Goal: Communication & Community: Share content

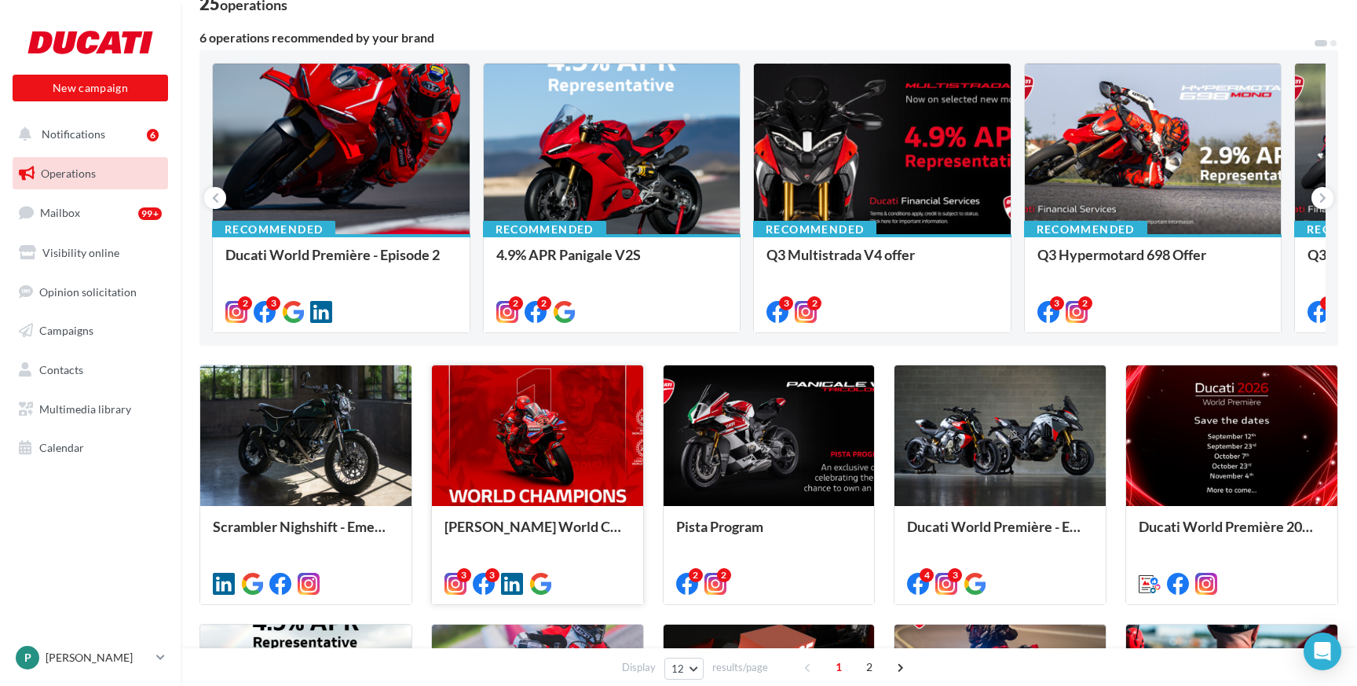
scroll to position [134, 0]
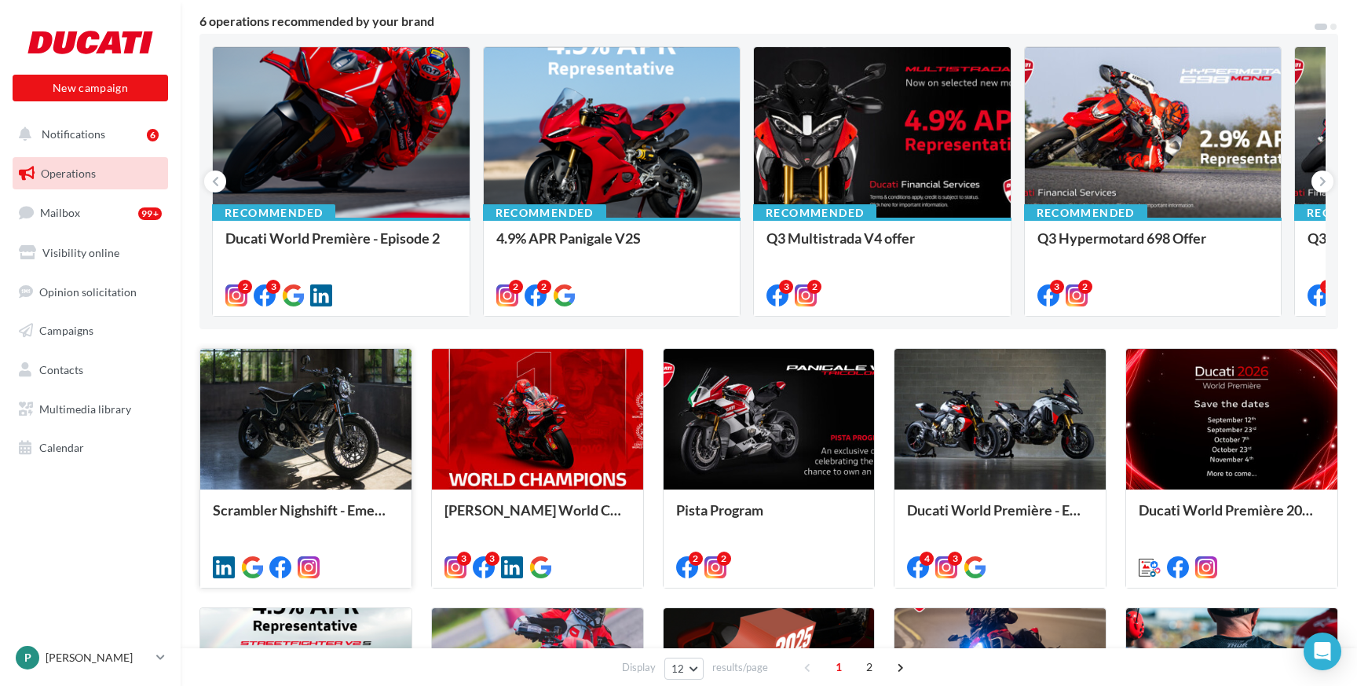
click at [350, 447] on div at bounding box center [305, 420] width 211 height 142
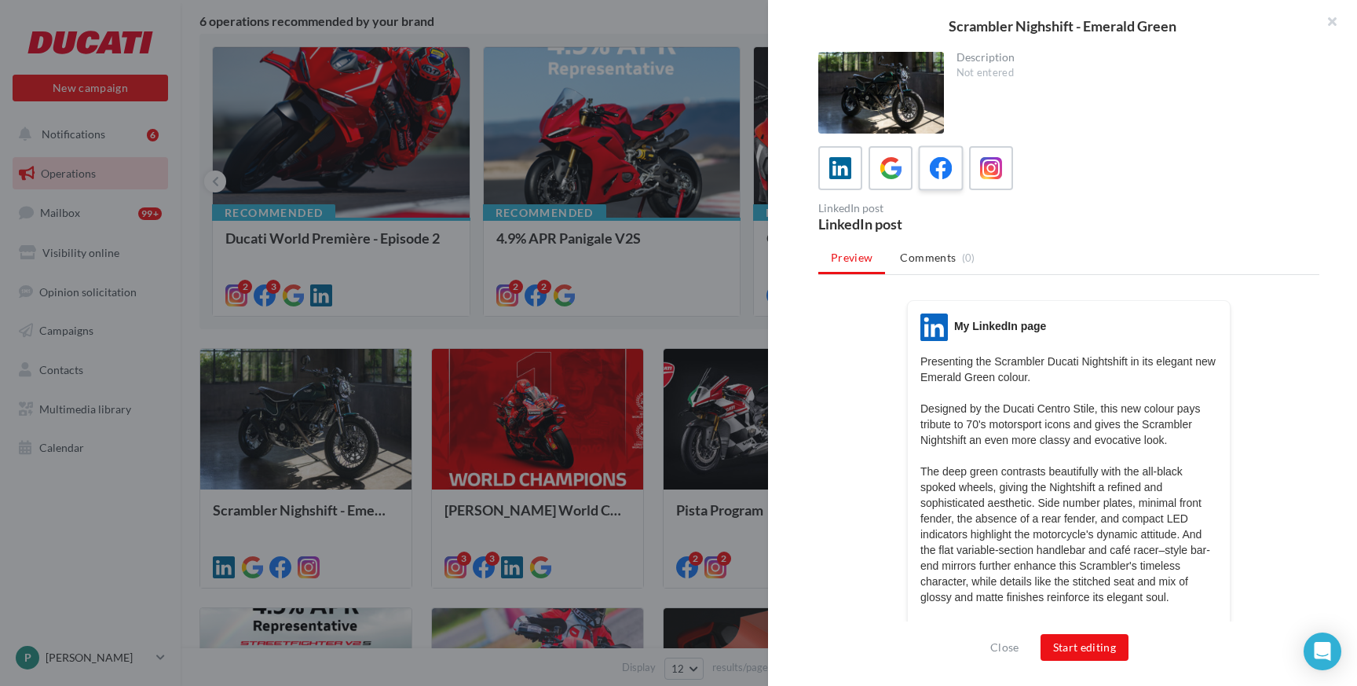
click at [938, 173] on icon at bounding box center [941, 168] width 23 height 23
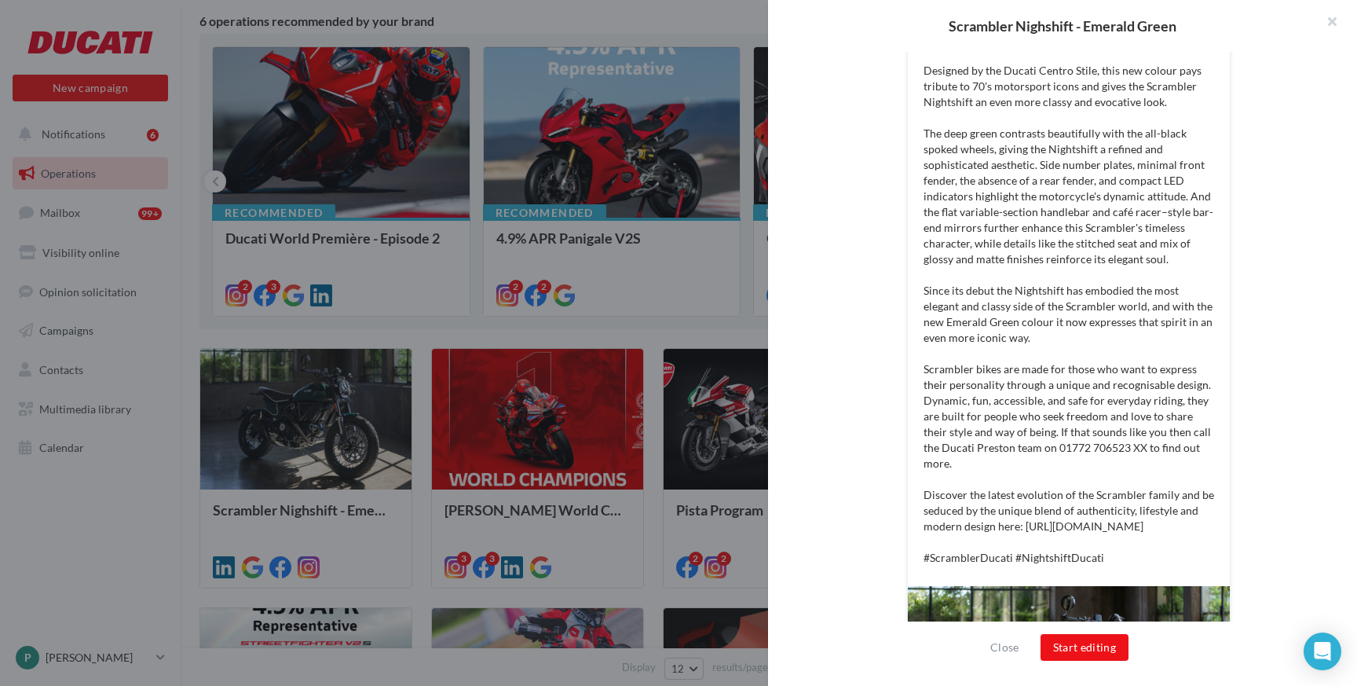
scroll to position [384, 0]
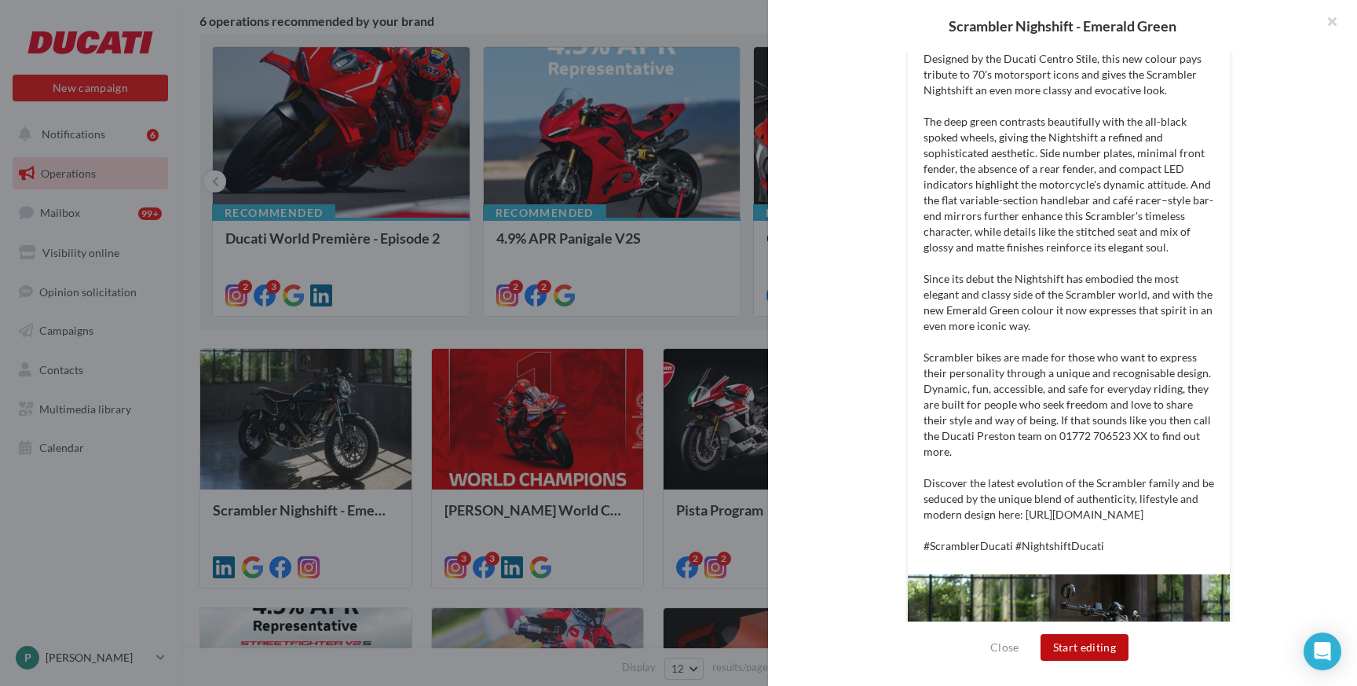
click at [1091, 653] on button "Start editing" at bounding box center [1085, 647] width 89 height 27
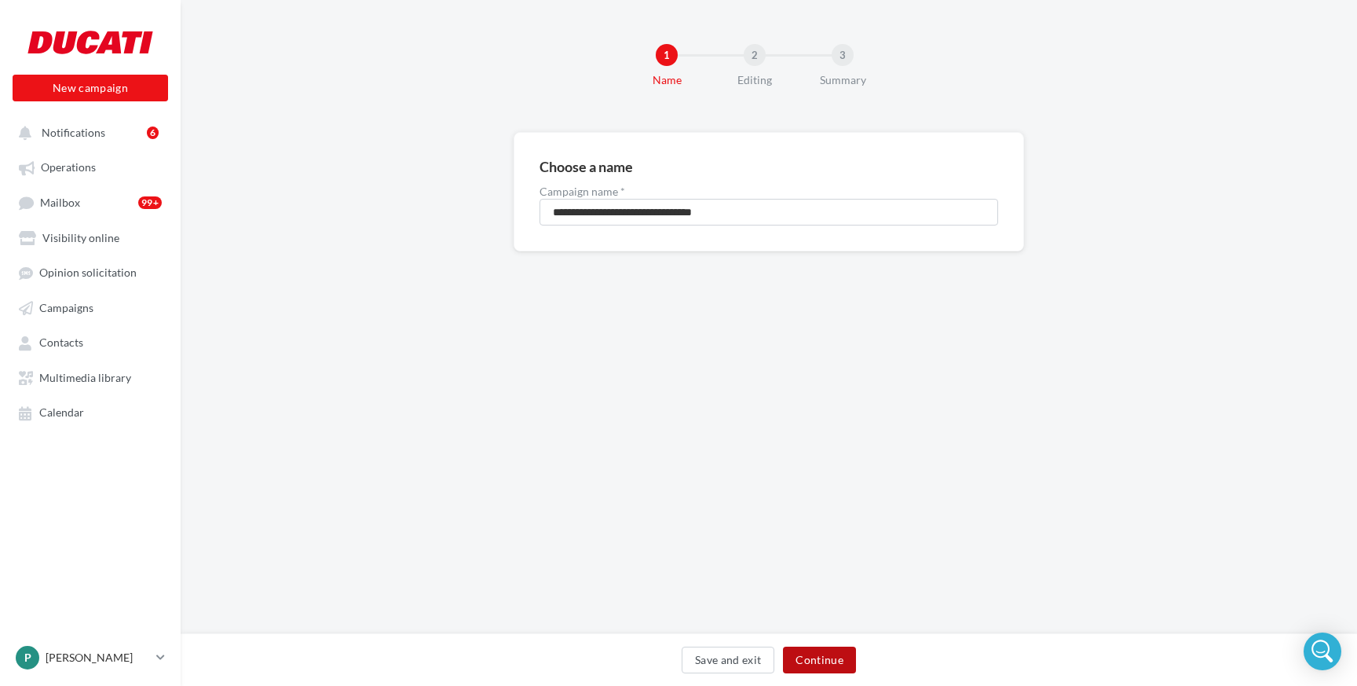
click at [829, 659] on button "Continue" at bounding box center [819, 659] width 73 height 27
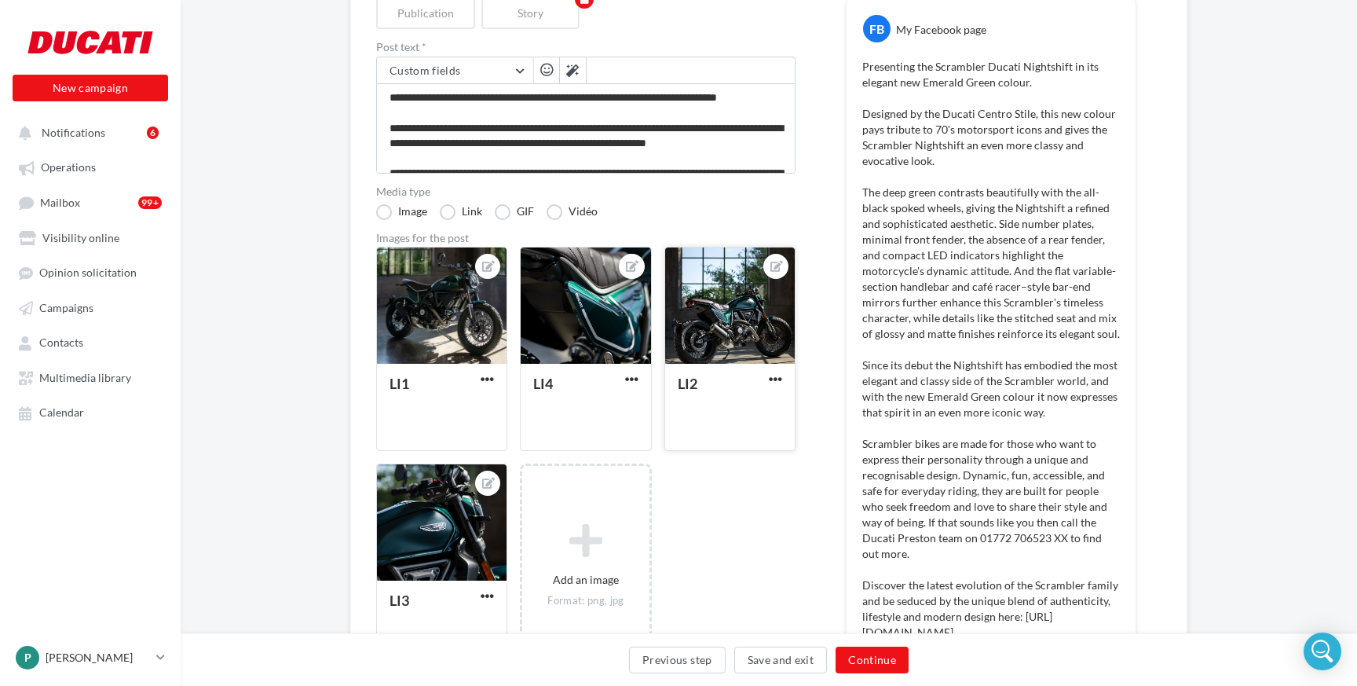
scroll to position [203, 0]
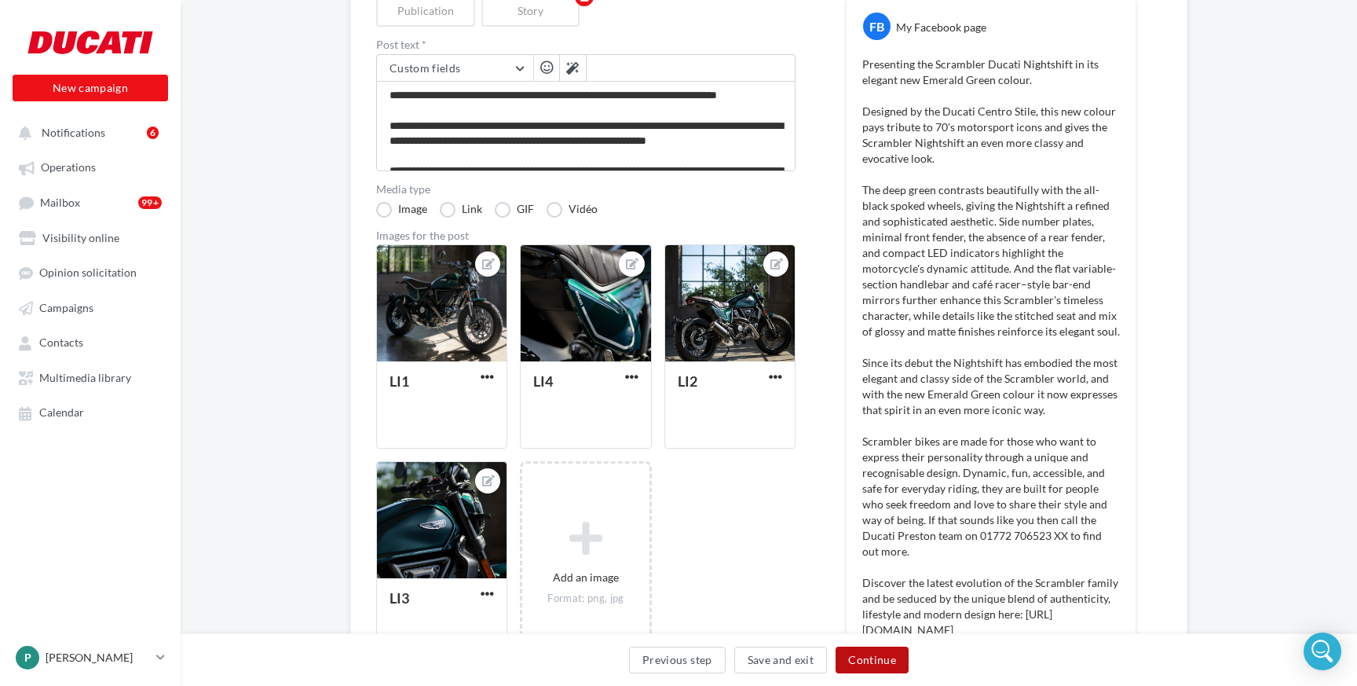
click at [884, 668] on button "Continue" at bounding box center [872, 659] width 73 height 27
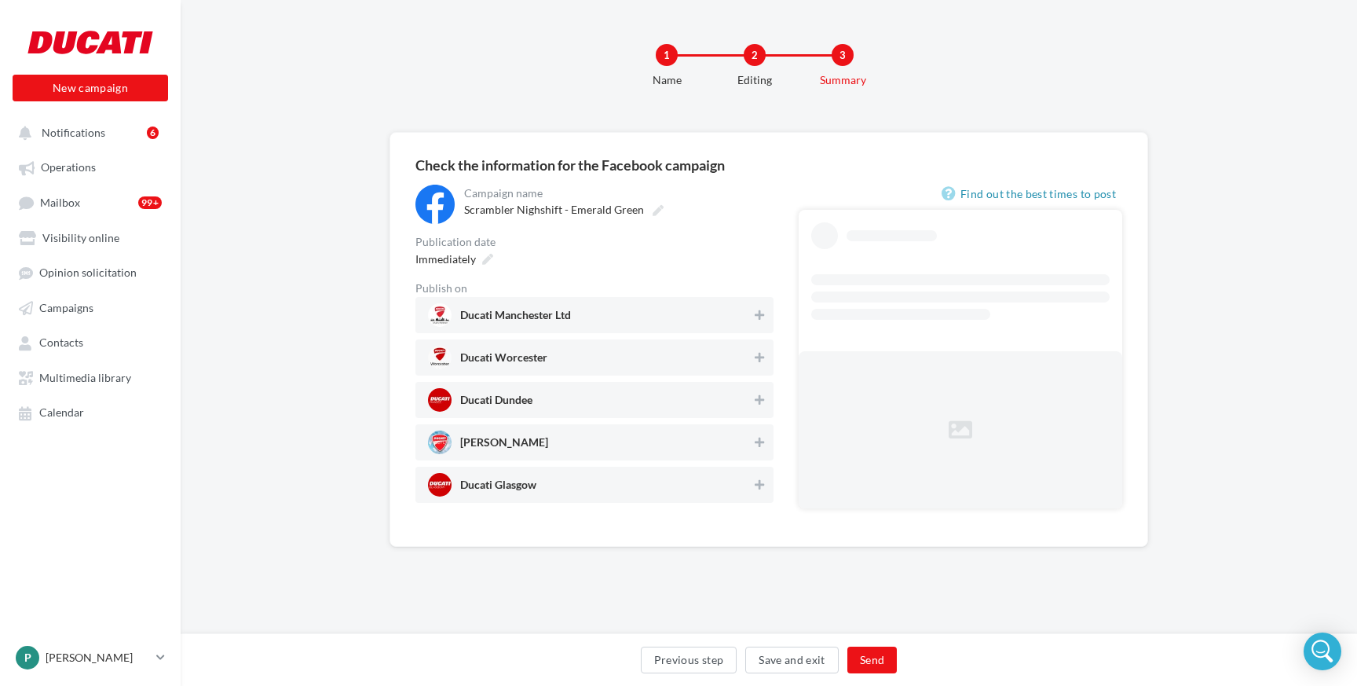
click at [605, 309] on span "Ducati Manchester Ltd" at bounding box center [590, 315] width 324 height 24
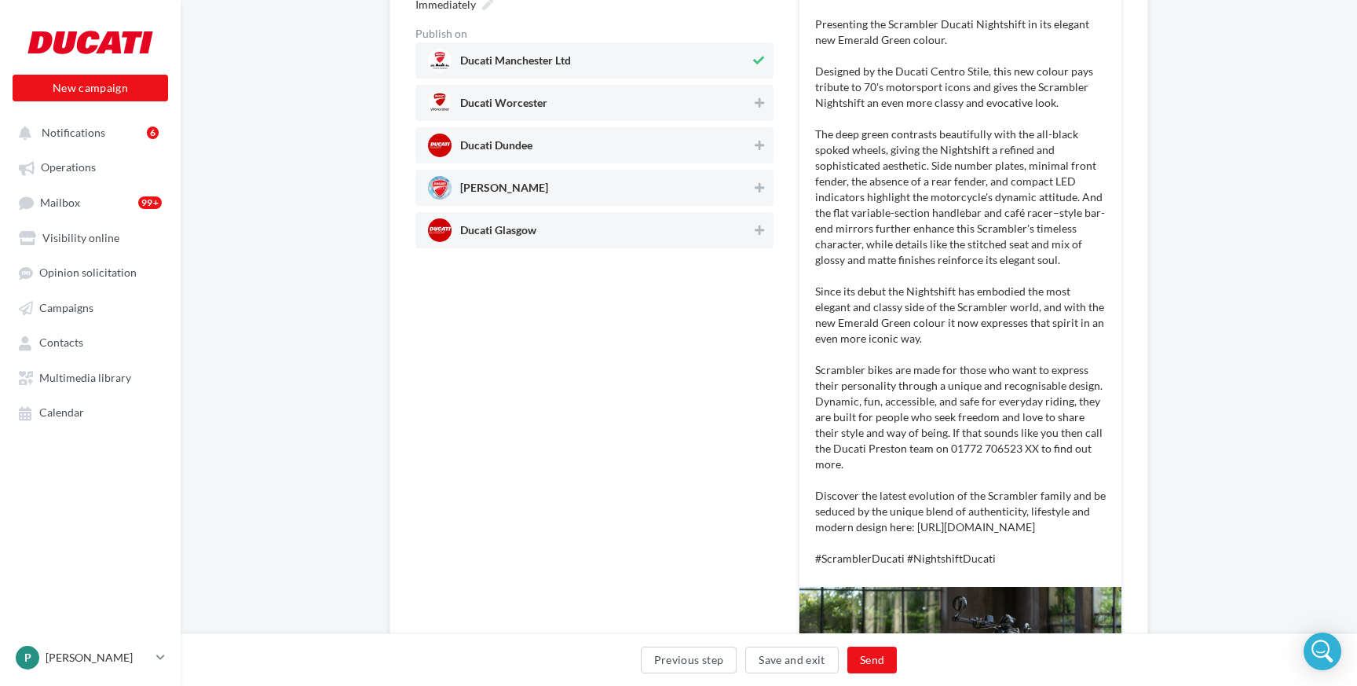
scroll to position [271, 0]
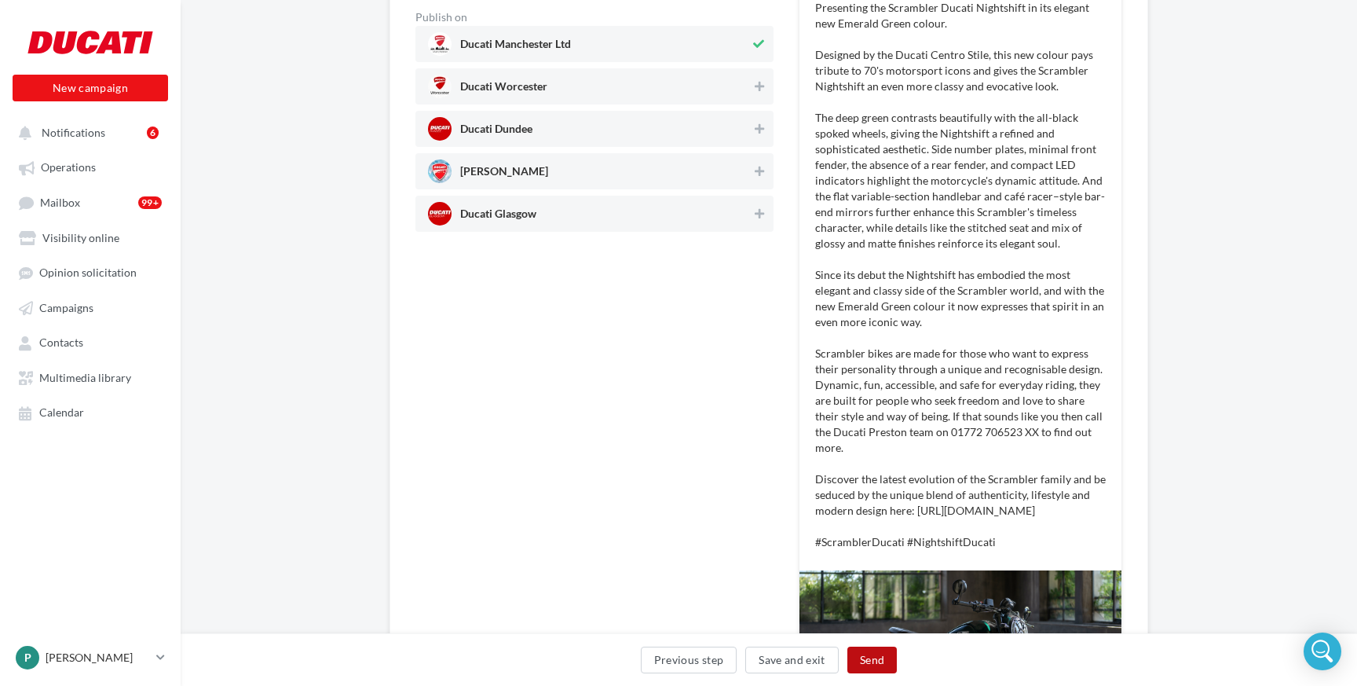
click at [880, 661] on button "Send" at bounding box center [871, 659] width 49 height 27
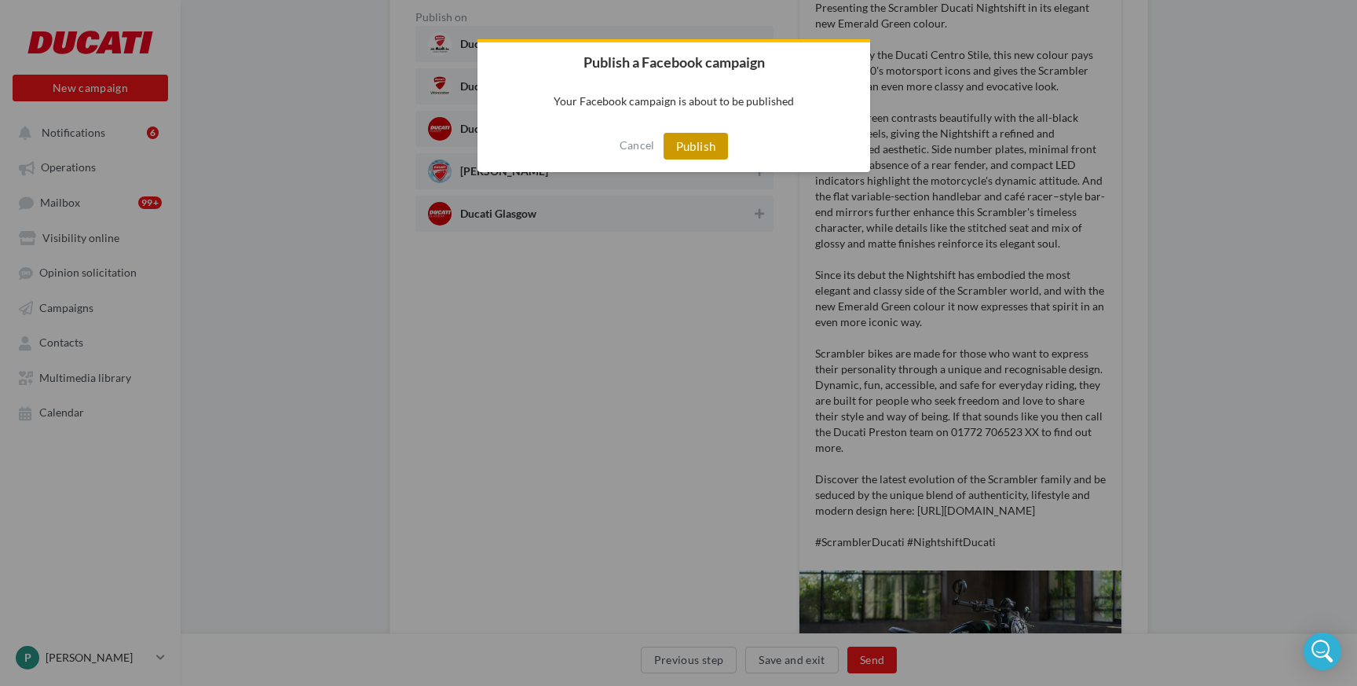
click at [690, 152] on button "Publish" at bounding box center [696, 146] width 65 height 27
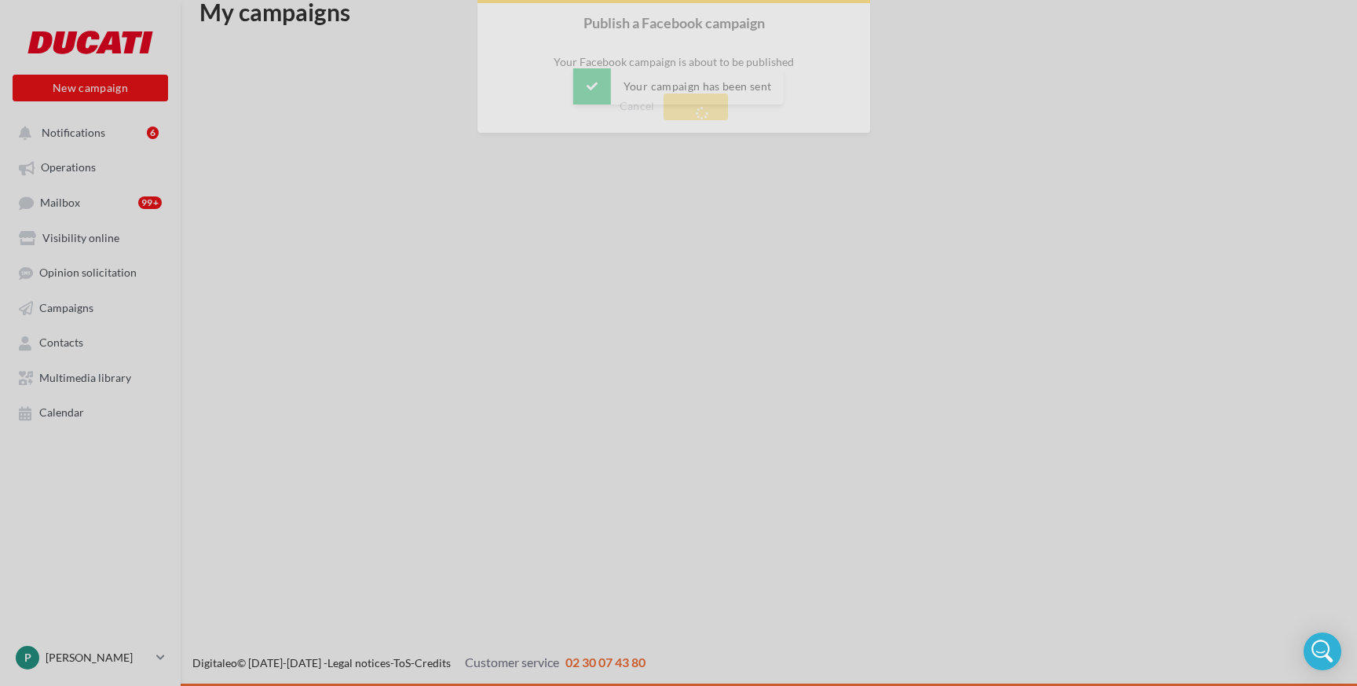
scroll to position [25, 0]
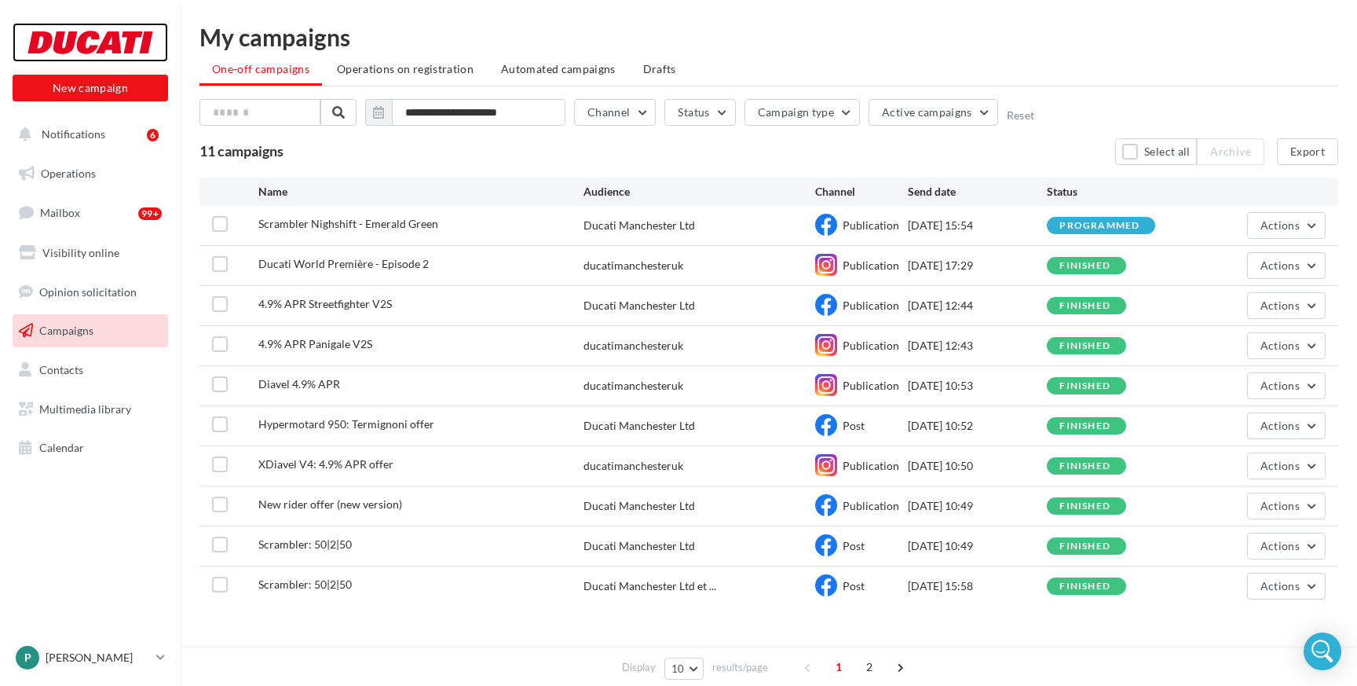
click at [53, 41] on div at bounding box center [90, 42] width 126 height 39
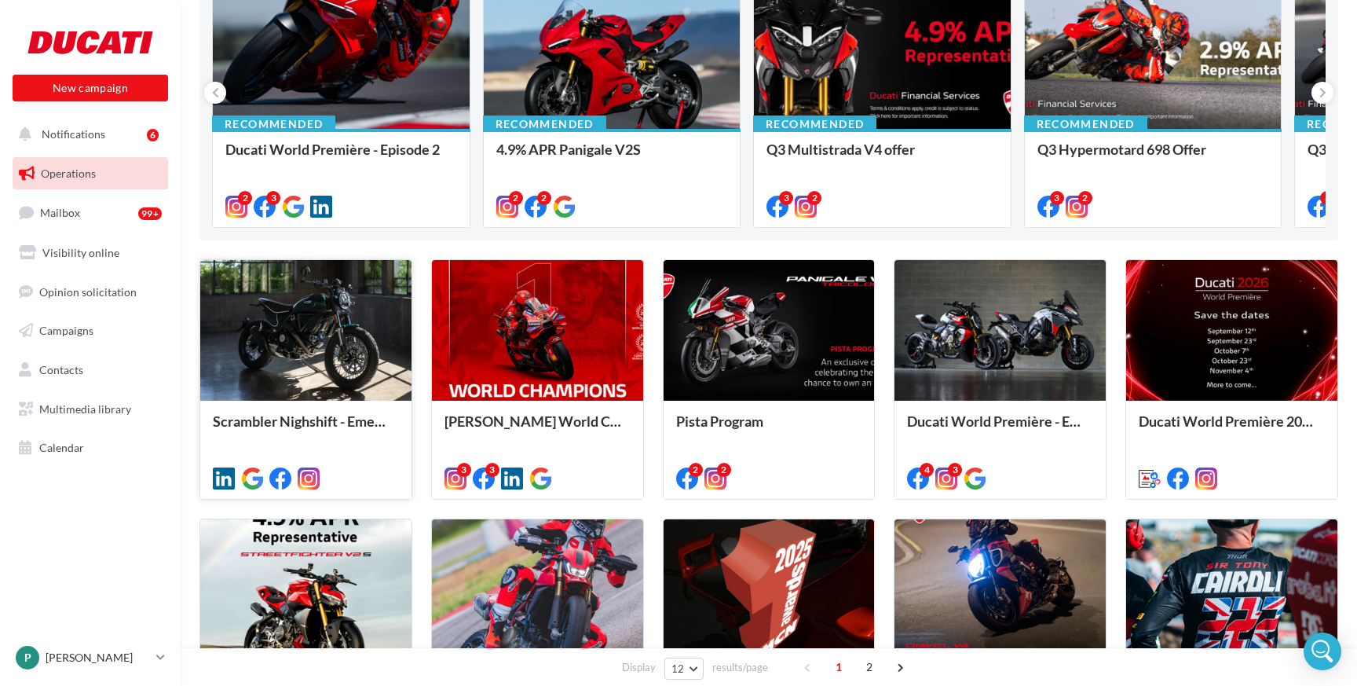
scroll to position [265, 0]
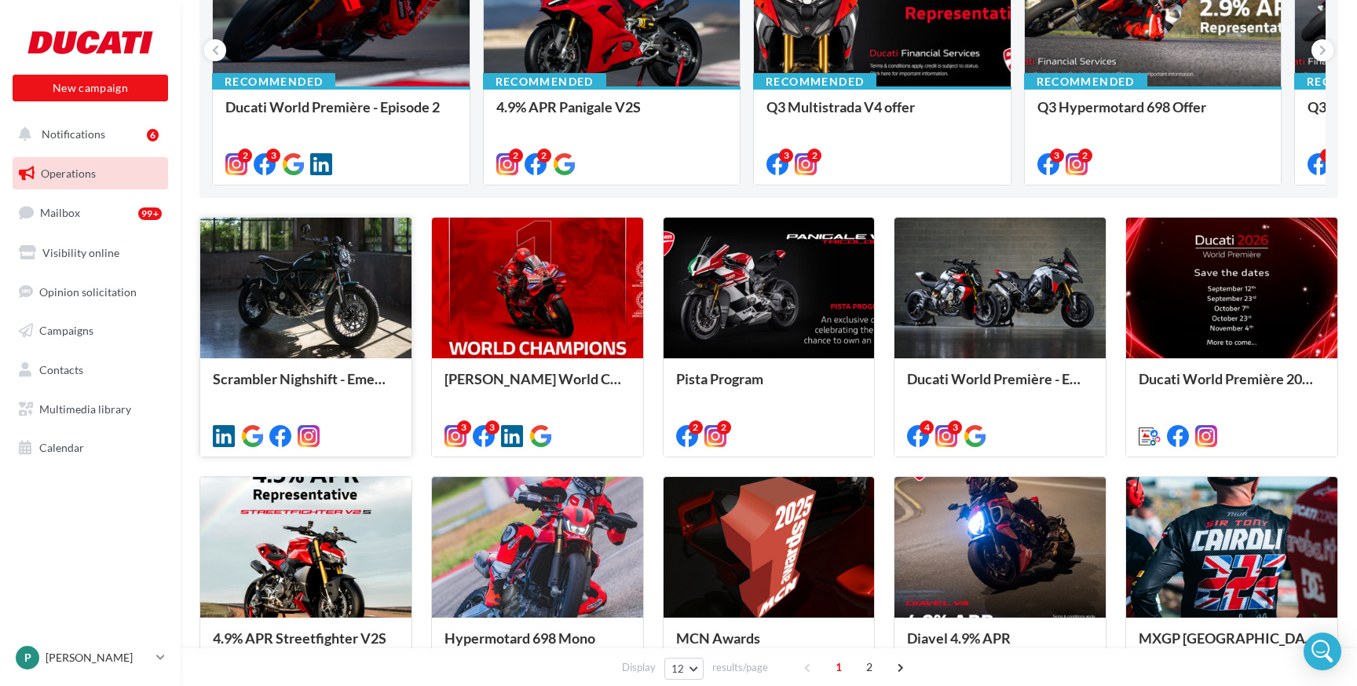
click at [309, 296] on div at bounding box center [305, 289] width 211 height 142
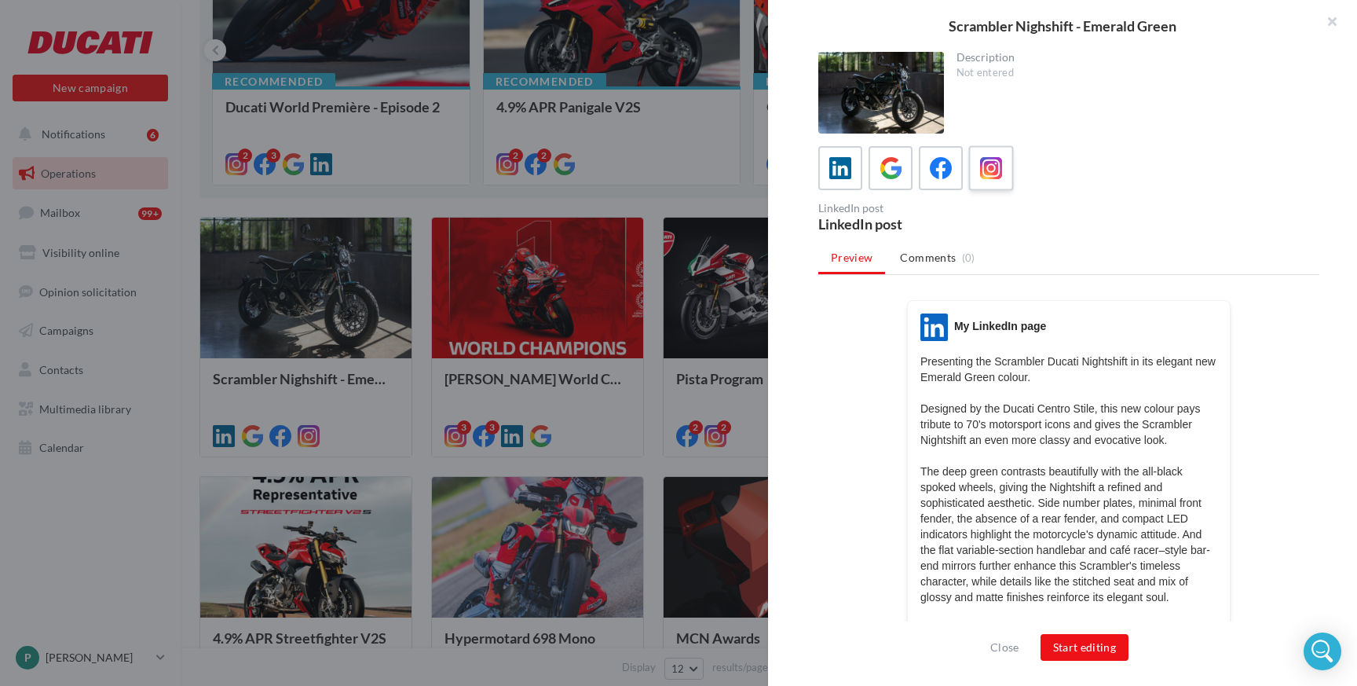
click at [983, 171] on icon at bounding box center [991, 168] width 23 height 23
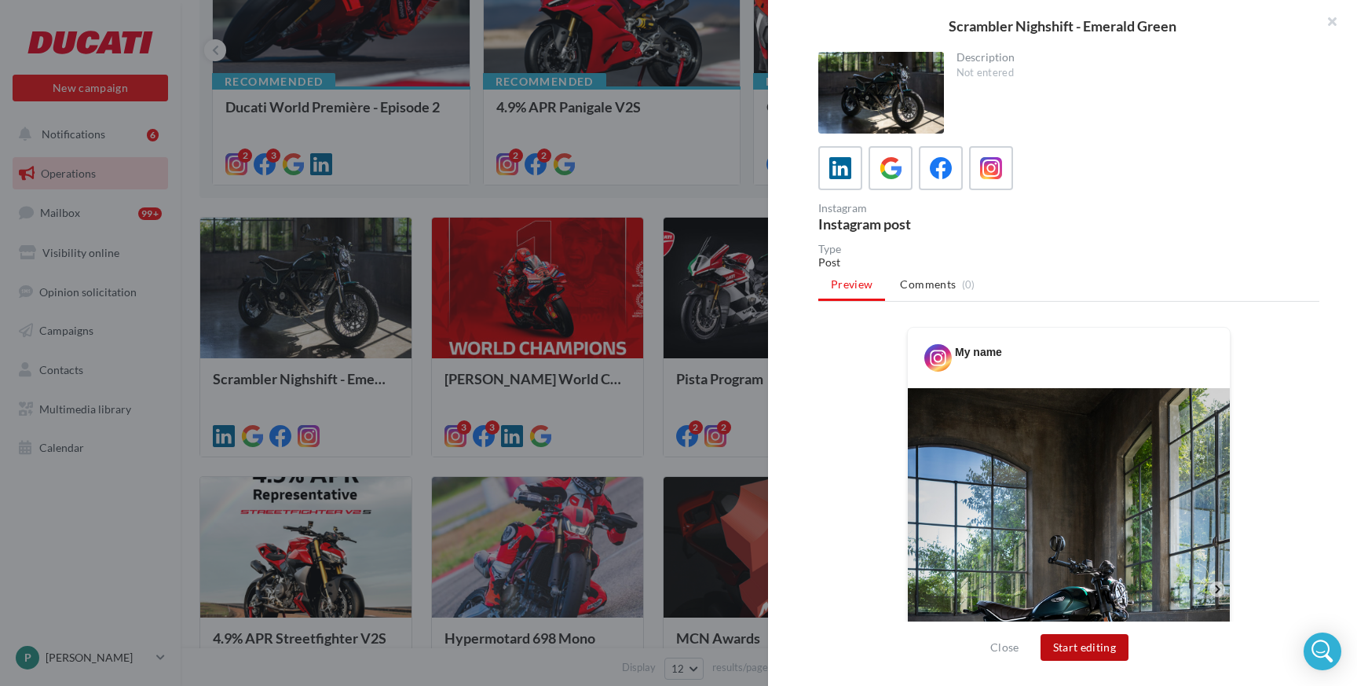
click at [1086, 654] on button "Start editing" at bounding box center [1085, 647] width 89 height 27
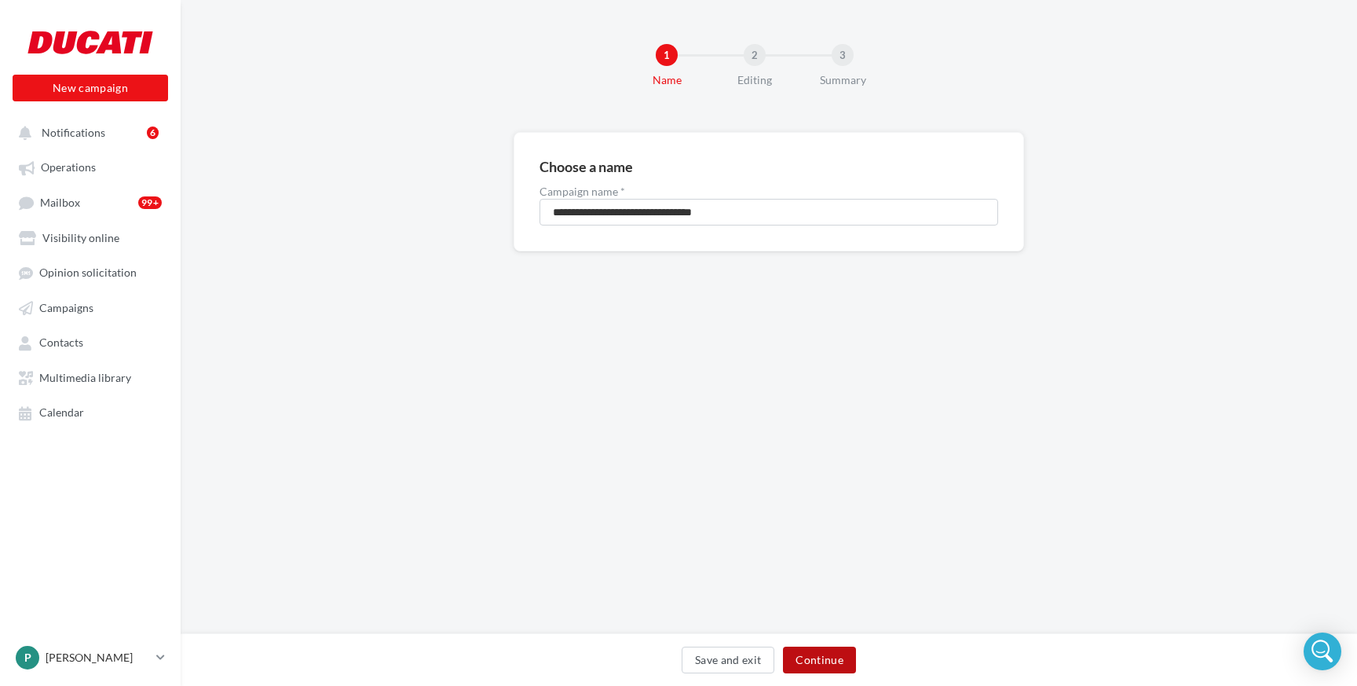
click at [819, 658] on button "Continue" at bounding box center [819, 659] width 73 height 27
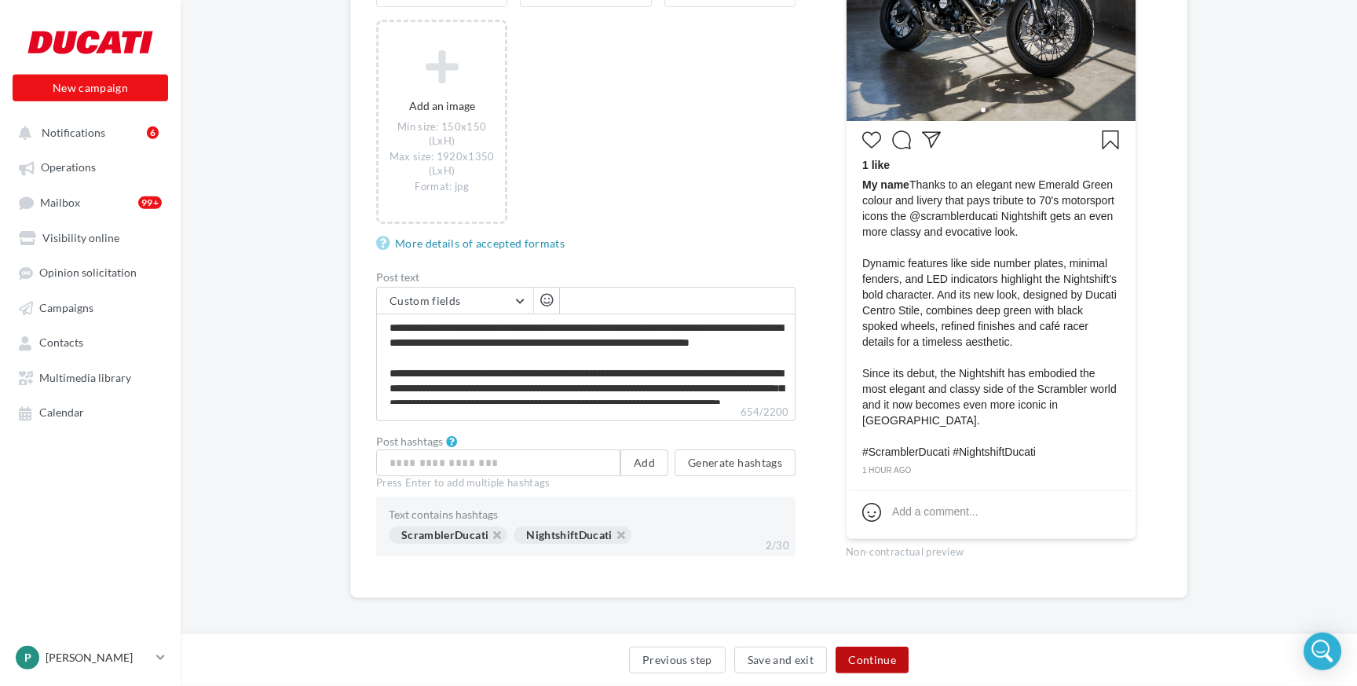
click at [844, 659] on button "Continue" at bounding box center [872, 659] width 73 height 27
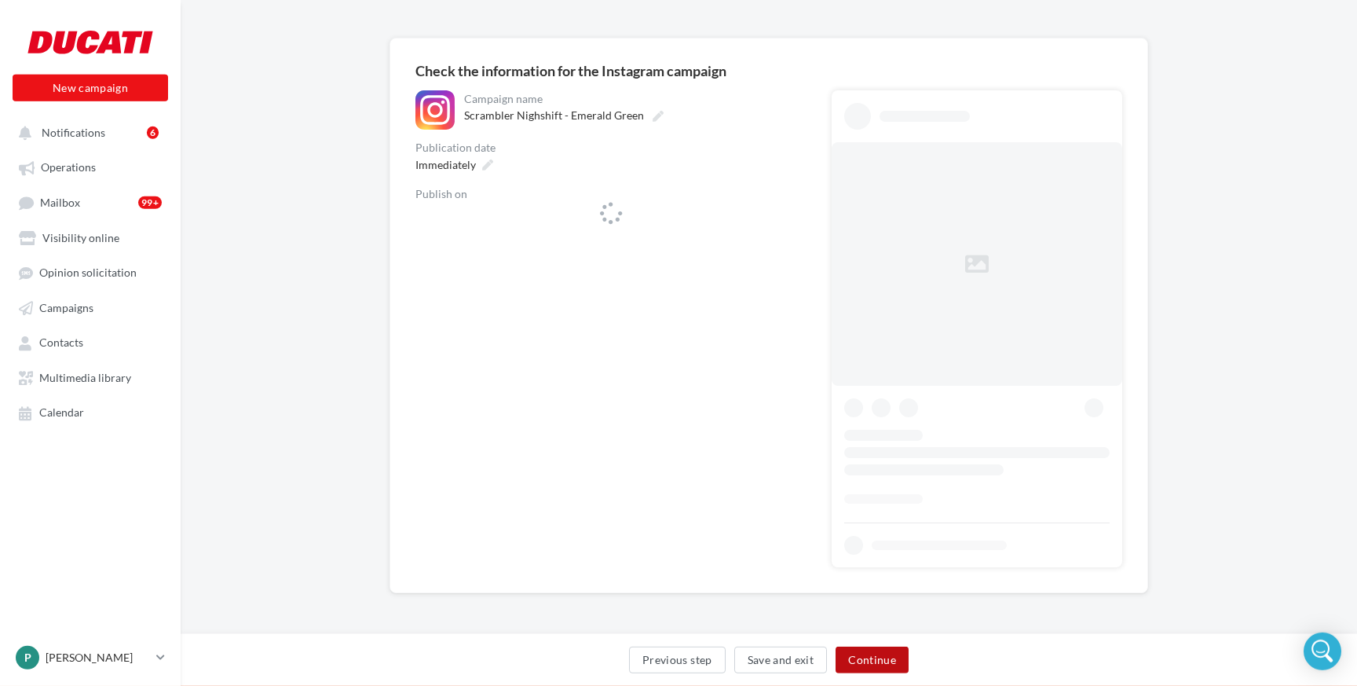
scroll to position [94, 0]
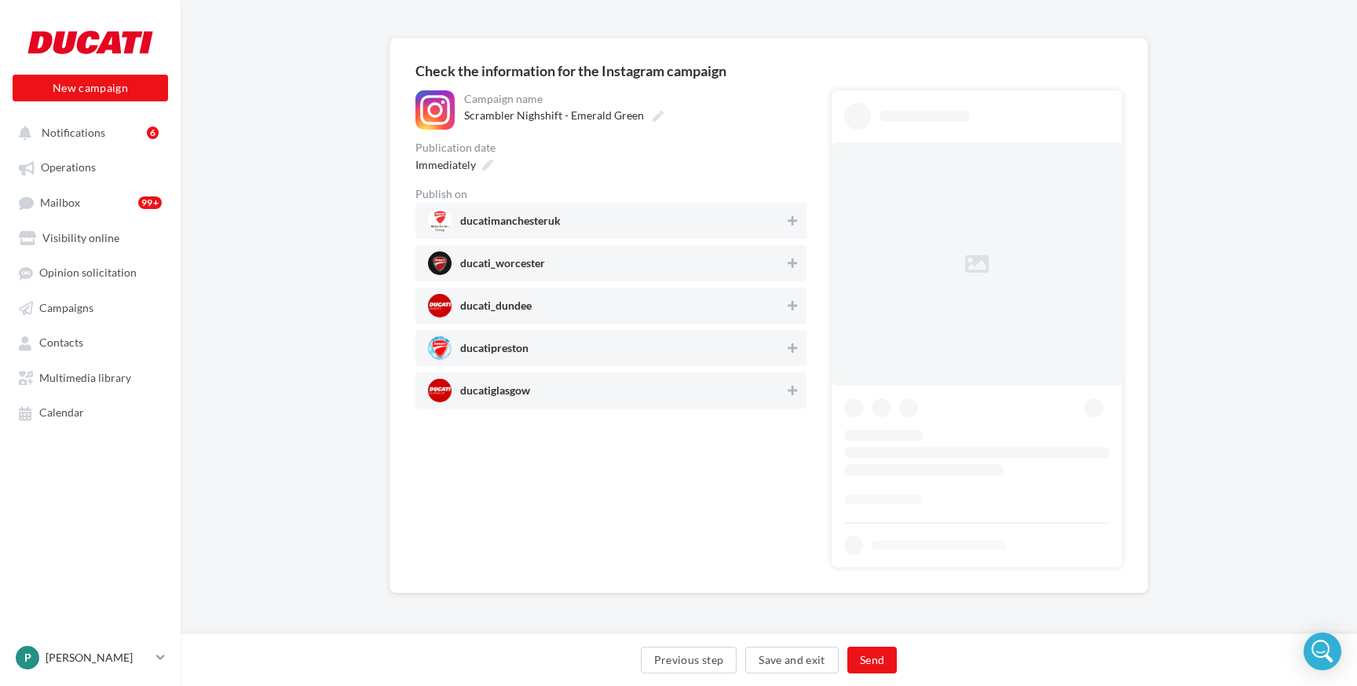
click at [633, 221] on span "ducatimanchesteruk" at bounding box center [606, 221] width 357 height 24
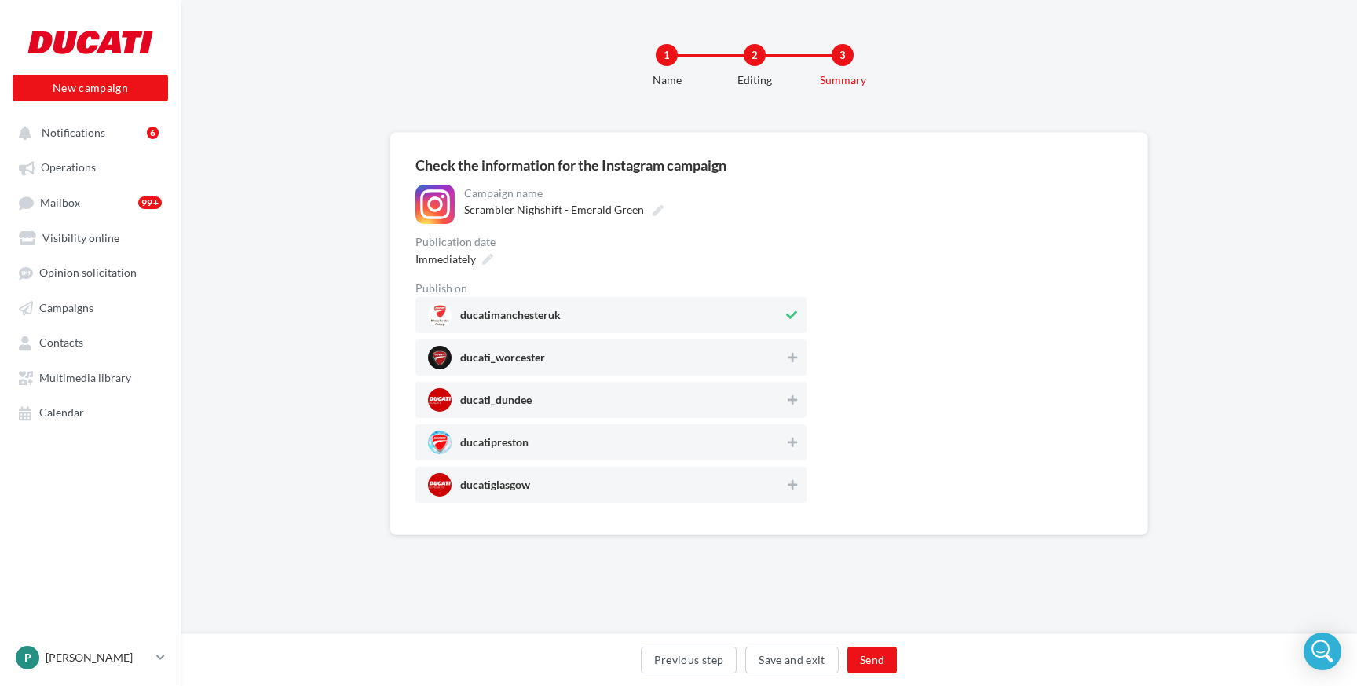
scroll to position [0, 0]
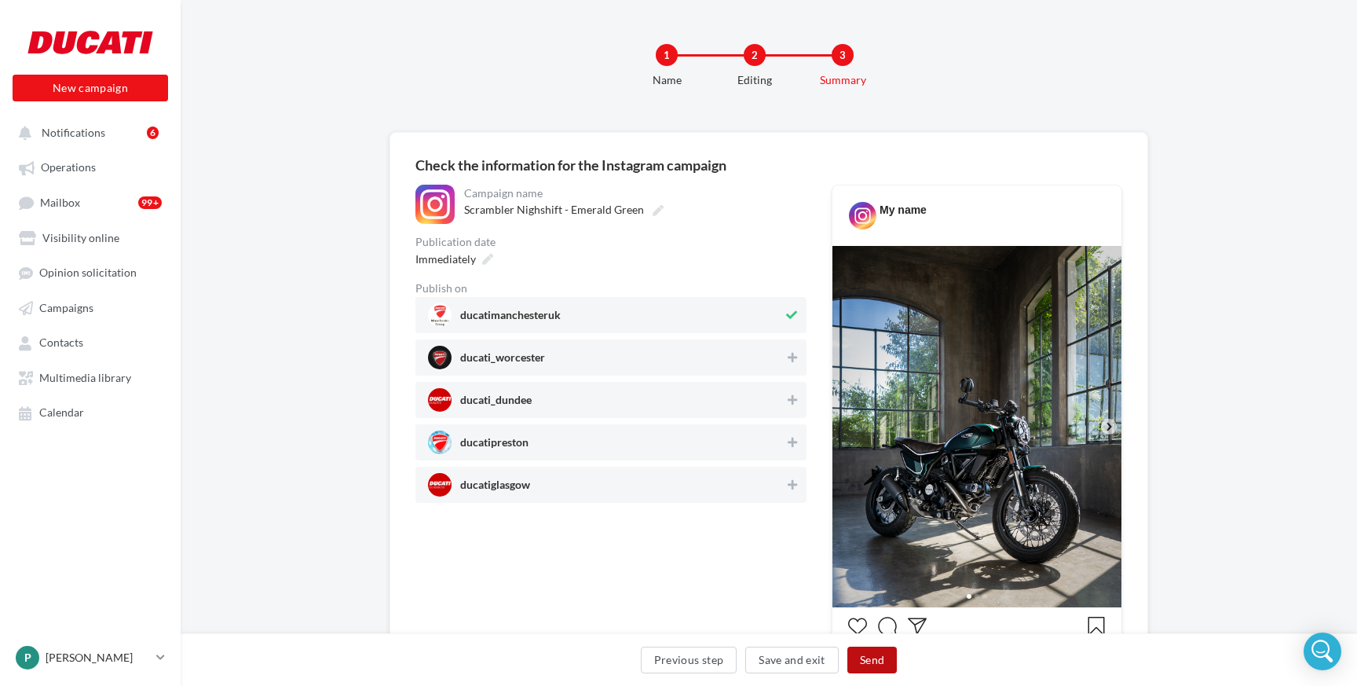
click at [865, 663] on button "Send" at bounding box center [871, 659] width 49 height 27
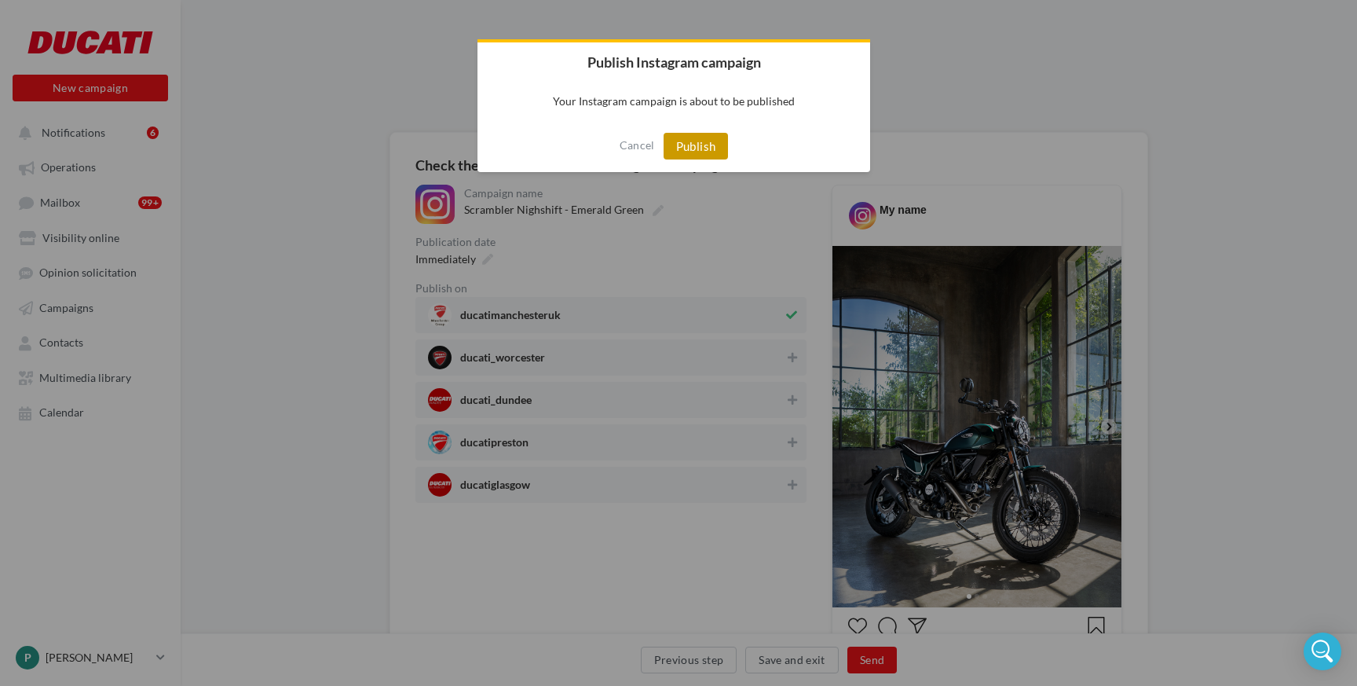
click at [710, 138] on button "Publish" at bounding box center [696, 146] width 65 height 27
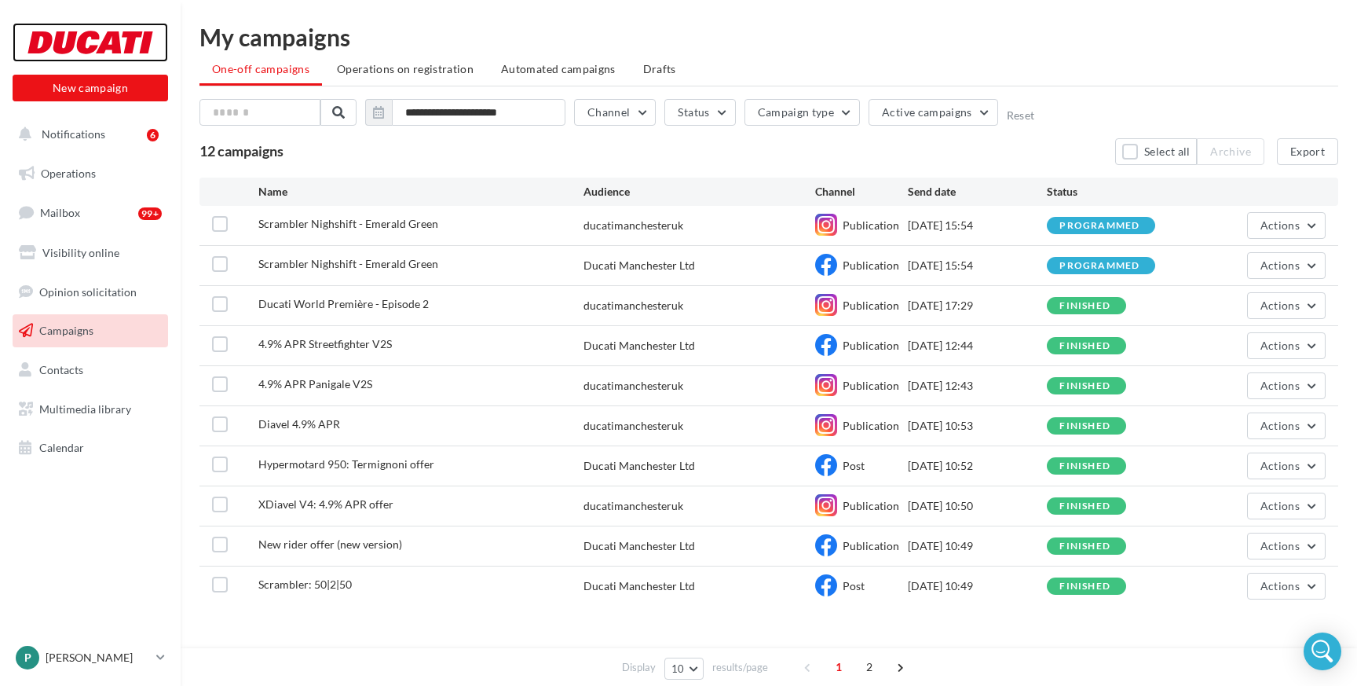
click at [97, 51] on div at bounding box center [90, 42] width 126 height 39
